Goal: Task Accomplishment & Management: Manage account settings

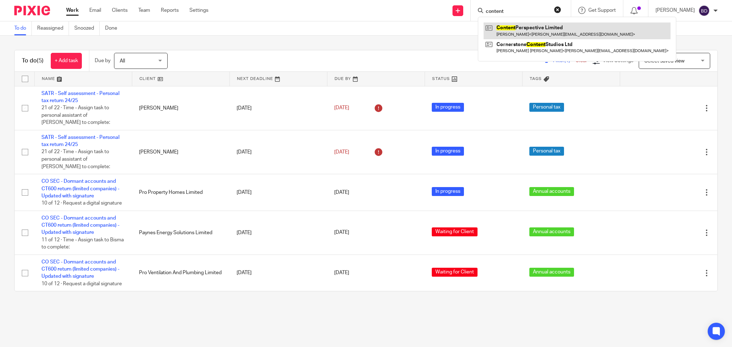
type input "content"
click at [521, 36] on link at bounding box center [576, 31] width 187 height 16
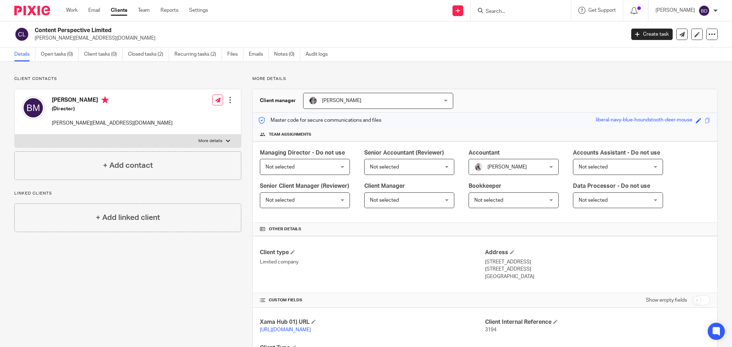
drag, startPoint x: 113, startPoint y: 31, endPoint x: 32, endPoint y: 30, distance: 81.1
click at [32, 30] on div "Content Perspective Limited betina.martinkova@gmail.com" at bounding box center [317, 34] width 606 height 15
copy h2 "Content Perspective Limited"
drag, startPoint x: 105, startPoint y: 37, endPoint x: 31, endPoint y: 38, distance: 73.6
click at [31, 38] on div "Content Perspective Limited betina.martinkova@gmail.com" at bounding box center [317, 34] width 606 height 15
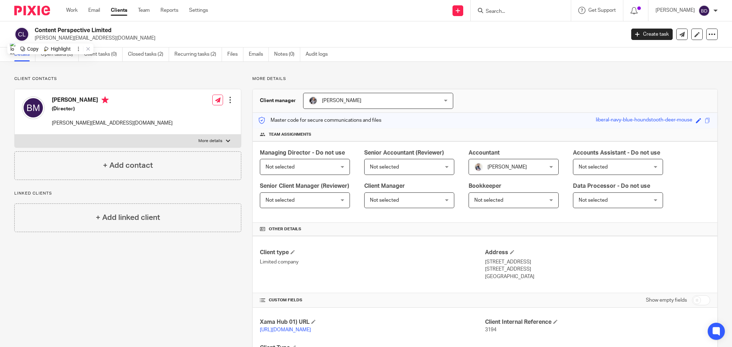
click at [114, 39] on p "[PERSON_NAME][EMAIL_ADDRESS][DOMAIN_NAME]" at bounding box center [328, 38] width 586 height 7
drag, startPoint x: 104, startPoint y: 39, endPoint x: 31, endPoint y: 41, distance: 72.6
click at [31, 41] on div "Content Perspective Limited betina.martinkova@gmail.com" at bounding box center [317, 34] width 606 height 15
copy div "Content Perspective Limited betina.martinkova@gmail.com"
click at [219, 141] on p "More details" at bounding box center [210, 141] width 24 height 6
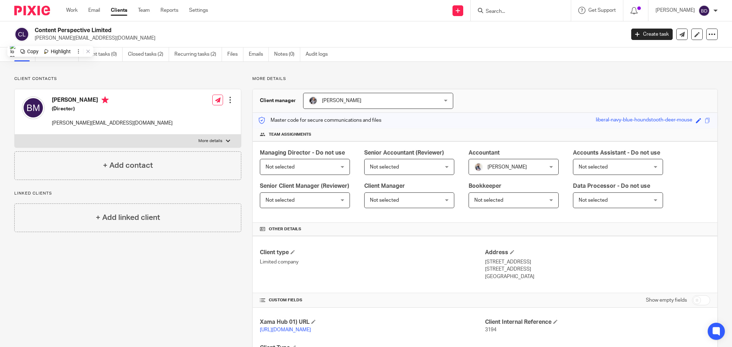
click at [15, 135] on input "More details" at bounding box center [14, 134] width 0 height 0
checkbox input "true"
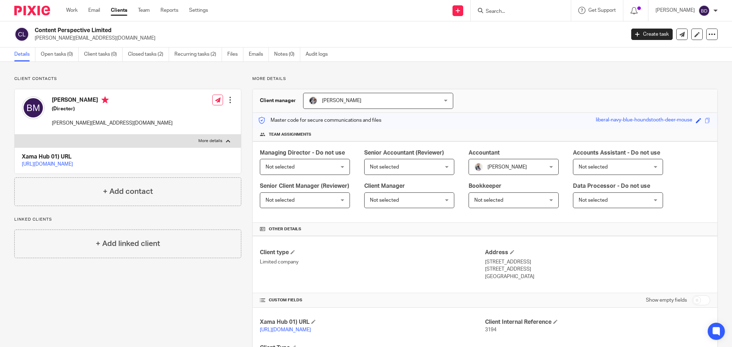
click at [231, 102] on div at bounding box center [229, 99] width 7 height 7
click at [184, 116] on link "Edit contact" at bounding box center [195, 116] width 68 height 10
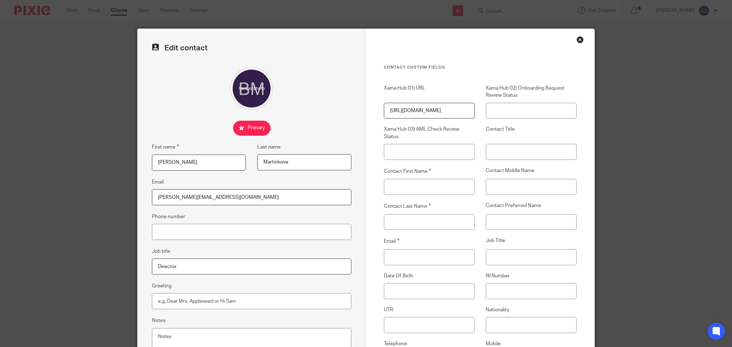
click at [576, 40] on div "Close this dialog window" at bounding box center [579, 39] width 7 height 7
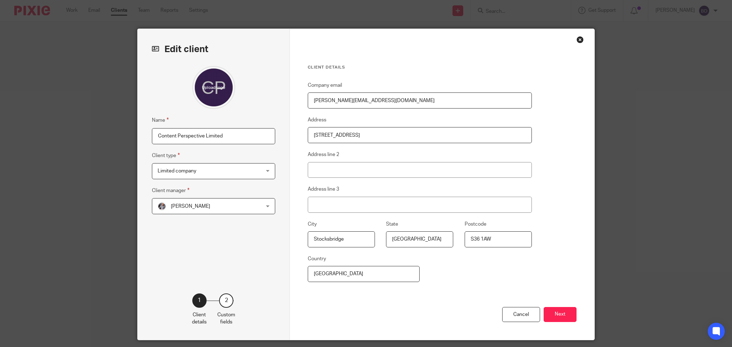
click at [293, 133] on div "Client details Company email [PERSON_NAME][EMAIL_ADDRESS][DOMAIN_NAME] Address …" at bounding box center [442, 184] width 304 height 311
